Goal: Task Accomplishment & Management: Manage account settings

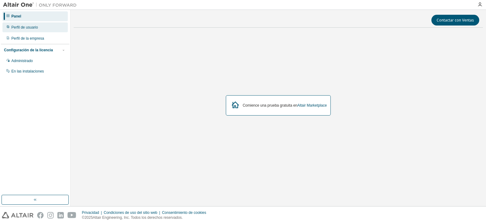
click at [37, 26] on div "Perfil de usuario" at bounding box center [34, 27] width 65 height 10
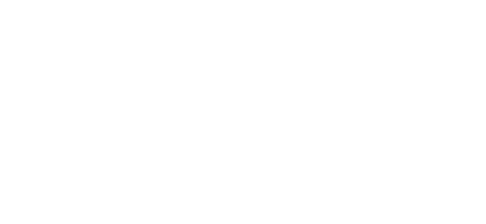
click at [37, 26] on div at bounding box center [243, 112] width 486 height 224
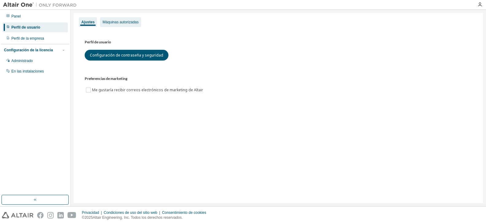
click at [123, 21] on font "Máquinas autorizadas" at bounding box center [121, 22] width 36 height 4
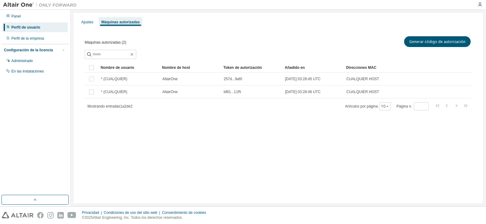
click at [28, 49] on font "Configuración de la licencia" at bounding box center [28, 50] width 49 height 4
click at [29, 62] on font "Administrado" at bounding box center [21, 61] width 21 height 4
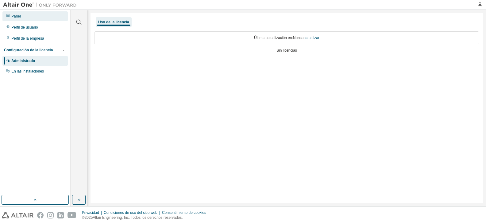
click at [27, 16] on div "Panel" at bounding box center [34, 16] width 65 height 10
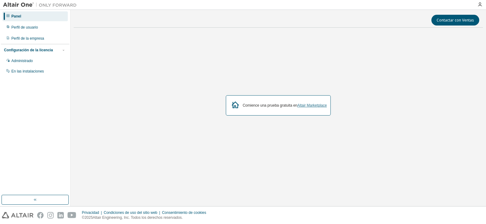
click at [306, 107] on font "Altair Marketplace" at bounding box center [311, 105] width 29 height 4
click at [482, 6] on icon "button" at bounding box center [480, 4] width 5 height 5
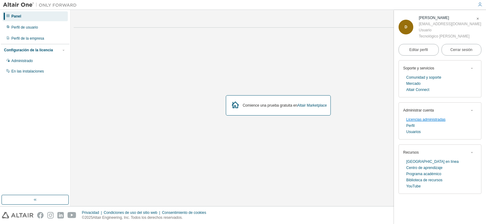
click at [422, 119] on font "Licencias administradas" at bounding box center [425, 119] width 39 height 4
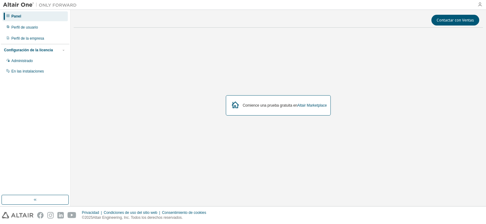
click at [482, 4] on icon "button" at bounding box center [480, 4] width 5 height 5
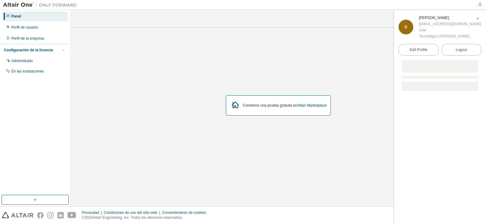
click at [481, 5] on icon "button" at bounding box center [480, 4] width 5 height 5
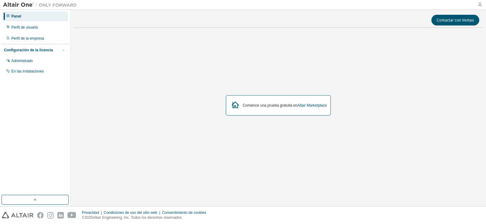
click at [481, 5] on icon "button" at bounding box center [480, 4] width 5 height 5
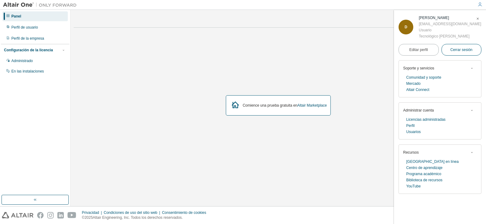
click at [474, 48] on button "Cerrar sesión" at bounding box center [462, 50] width 40 height 12
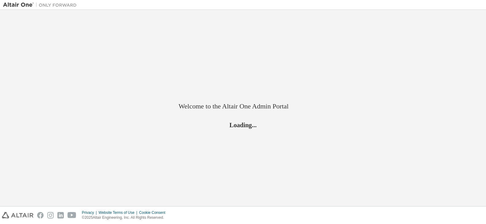
click at [459, 64] on div "Welcome to the Altair One Admin Portal Loading..." at bounding box center [243, 108] width 480 height 190
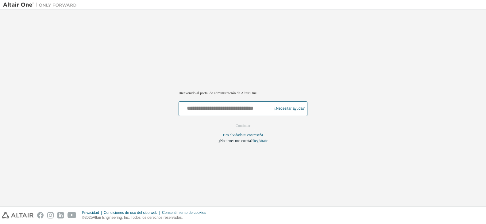
click at [233, 110] on input "text" at bounding box center [225, 107] width 89 height 9
click at [203, 104] on input "text" at bounding box center [225, 107] width 89 height 9
paste input "**********"
type input "**********"
click at [244, 127] on font "Continuar" at bounding box center [243, 125] width 15 height 4
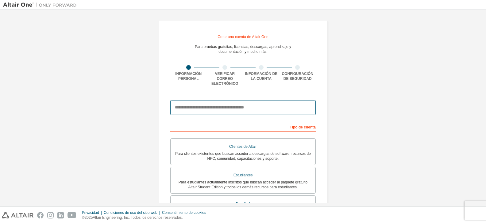
click at [230, 100] on input "email" at bounding box center [242, 107] width 145 height 15
click at [227, 103] on input "email" at bounding box center [242, 107] width 145 height 15
paste input "**********"
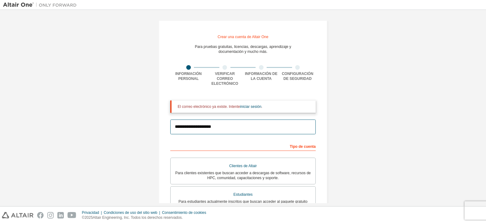
type input "**********"
click at [304, 144] on font "Tipo de cuenta" at bounding box center [303, 146] width 26 height 4
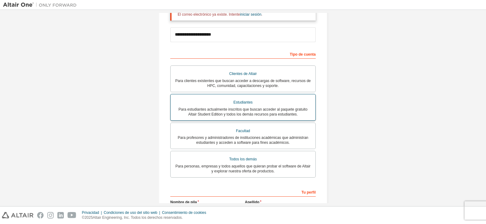
click at [292, 107] on font "Para estudiantes actualmente inscritos que buscan acceder al paquete gratuito A…" at bounding box center [243, 111] width 129 height 9
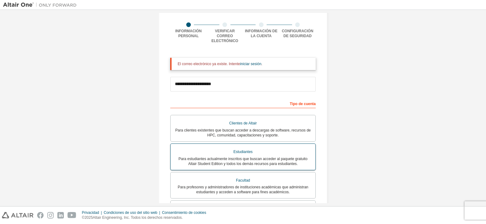
scroll to position [0, 0]
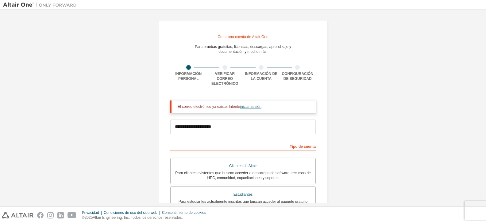
click at [259, 104] on font "iniciar sesión" at bounding box center [250, 106] width 21 height 4
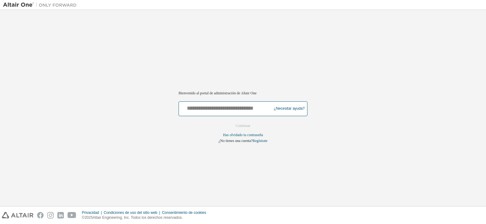
click at [236, 108] on input "text" at bounding box center [225, 107] width 89 height 9
paste input "**********"
type input "**********"
click at [241, 126] on font "Continuar" at bounding box center [243, 125] width 15 height 4
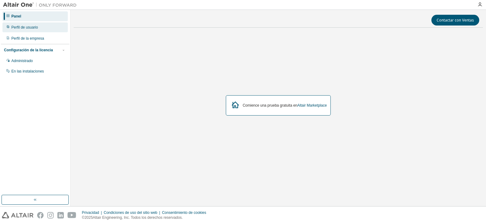
click at [35, 31] on div "Perfil de usuario" at bounding box center [34, 27] width 65 height 10
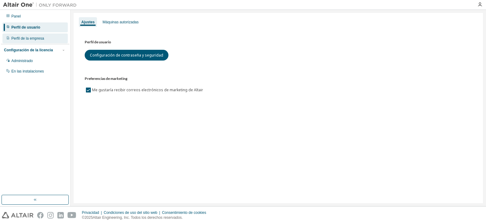
click at [44, 42] on div "Perfil de la empresa" at bounding box center [34, 38] width 65 height 10
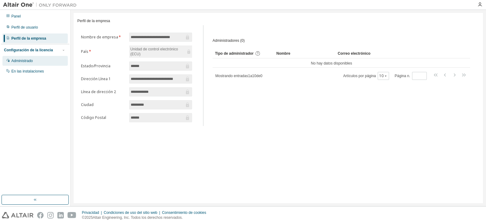
drag, startPoint x: 44, startPoint y: 42, endPoint x: 23, endPoint y: 62, distance: 29.3
click at [23, 62] on font "Administrado" at bounding box center [21, 61] width 21 height 4
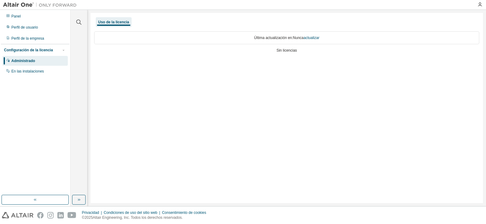
click at [23, 62] on font "Administrado" at bounding box center [23, 61] width 24 height 4
click at [319, 39] on font "actualizar" at bounding box center [312, 38] width 16 height 4
click at [317, 40] on font "actualizar" at bounding box center [312, 38] width 16 height 4
click at [315, 36] on font "actualizar" at bounding box center [312, 38] width 16 height 4
click at [307, 37] on font "actualizar" at bounding box center [312, 38] width 16 height 4
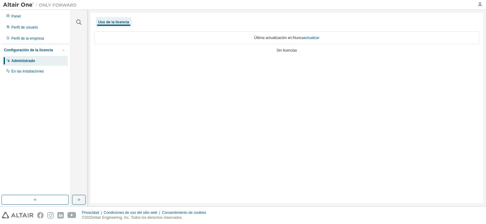
drag, startPoint x: 299, startPoint y: 39, endPoint x: 364, endPoint y: 46, distance: 65.7
drag, startPoint x: 364, startPoint y: 46, endPoint x: 24, endPoint y: 72, distance: 340.4
click at [24, 72] on font "En las instalaciones" at bounding box center [27, 71] width 33 height 4
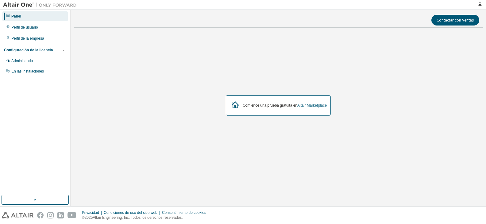
click at [318, 106] on font "Altair Marketplace" at bounding box center [311, 105] width 29 height 4
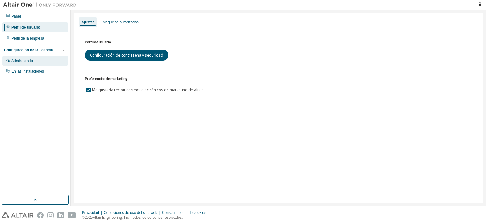
click at [24, 60] on font "Administrado" at bounding box center [21, 61] width 21 height 4
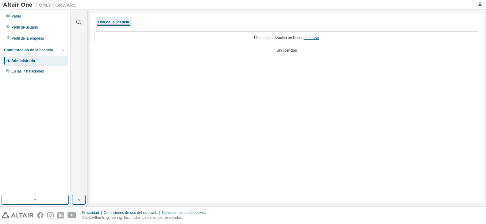
click at [316, 37] on font "actualizar" at bounding box center [312, 38] width 16 height 4
drag, startPoint x: 202, startPoint y: 83, endPoint x: 183, endPoint y: 70, distance: 23.2
click at [183, 70] on div "Uso de la licencia Última actualización en: Nunca actualizar Sin licencias" at bounding box center [287, 108] width 393 height 190
click at [37, 70] on font "En las instalaciones" at bounding box center [27, 71] width 33 height 4
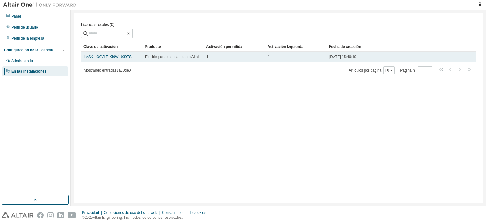
click at [99, 60] on td "LASK1-Q0VLE-KI6WI-939TS" at bounding box center [111, 57] width 61 height 10
click at [110, 59] on font "LASK1-Q0VLE-KI6WI-939TS" at bounding box center [108, 57] width 48 height 4
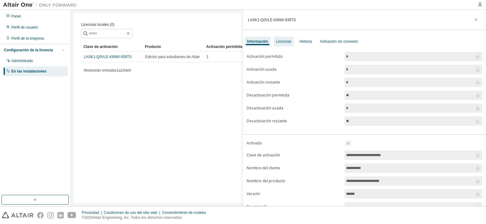
click at [276, 41] on div "Licencias" at bounding box center [284, 42] width 20 height 10
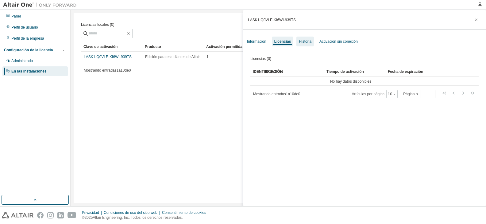
click at [312, 45] on div "Historia" at bounding box center [304, 42] width 17 height 10
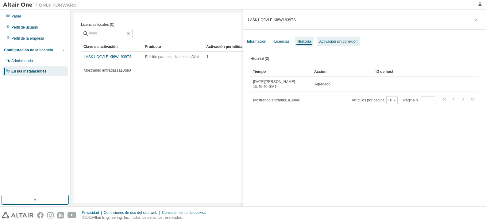
click at [339, 43] on font "Activación sin conexión" at bounding box center [338, 41] width 38 height 4
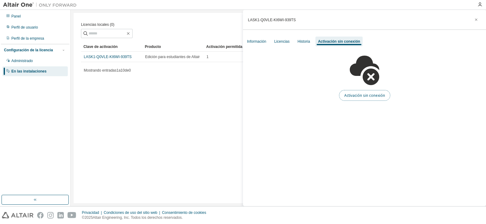
click at [361, 93] on font "Activación sin conexión" at bounding box center [364, 95] width 41 height 5
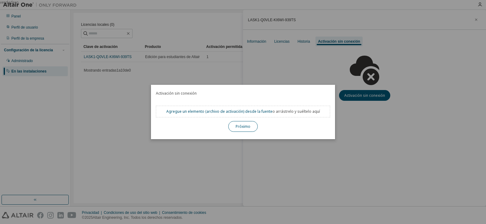
click at [246, 129] on button "Próximo" at bounding box center [242, 126] width 29 height 11
click at [244, 126] on font "Próximo" at bounding box center [243, 126] width 15 height 5
click at [180, 111] on font "Agregue un elemento (" at bounding box center [186, 111] width 40 height 5
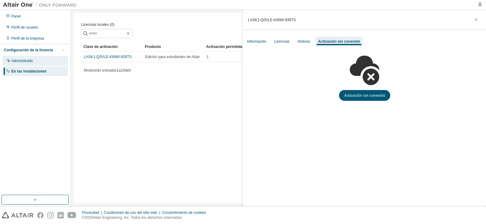
click at [33, 62] on font "Administrado" at bounding box center [21, 61] width 21 height 4
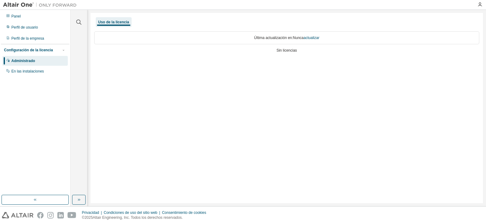
click at [33, 62] on font "Administrado" at bounding box center [23, 61] width 24 height 4
click at [43, 41] on div "Perfil de la empresa" at bounding box center [34, 38] width 65 height 10
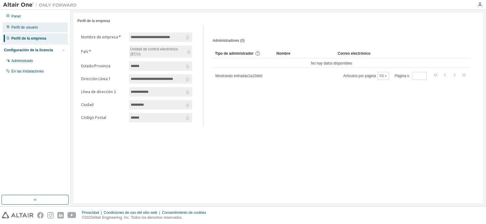
click at [40, 29] on div "Perfil de usuario" at bounding box center [34, 27] width 65 height 10
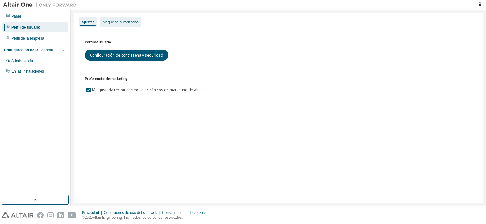
click at [116, 21] on font "Máquinas autorizadas" at bounding box center [121, 22] width 36 height 4
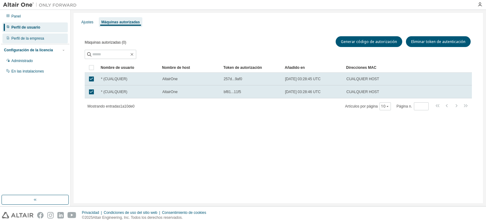
click at [35, 38] on font "Perfil de la empresa" at bounding box center [27, 38] width 33 height 4
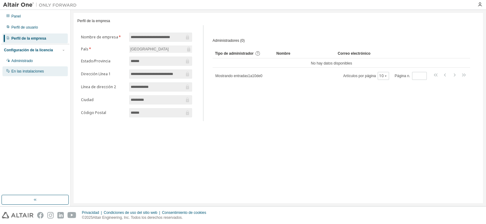
click at [31, 69] on div "En las instalaciones" at bounding box center [34, 71] width 65 height 10
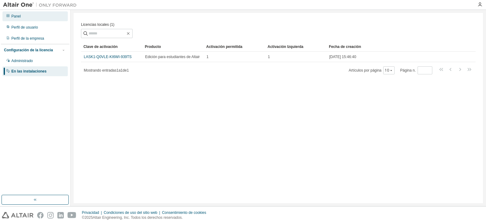
click at [8, 15] on icon at bounding box center [8, 16] width 4 height 4
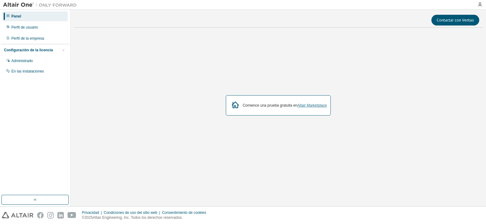
click at [310, 106] on font "Altair Marketplace" at bounding box center [311, 105] width 29 height 4
